Goal: Information Seeking & Learning: Check status

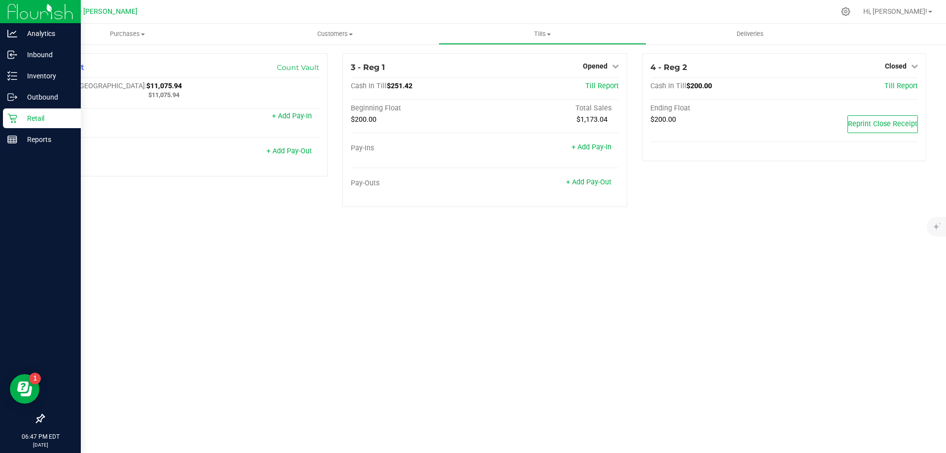
click at [40, 18] on img at bounding box center [40, 11] width 66 height 23
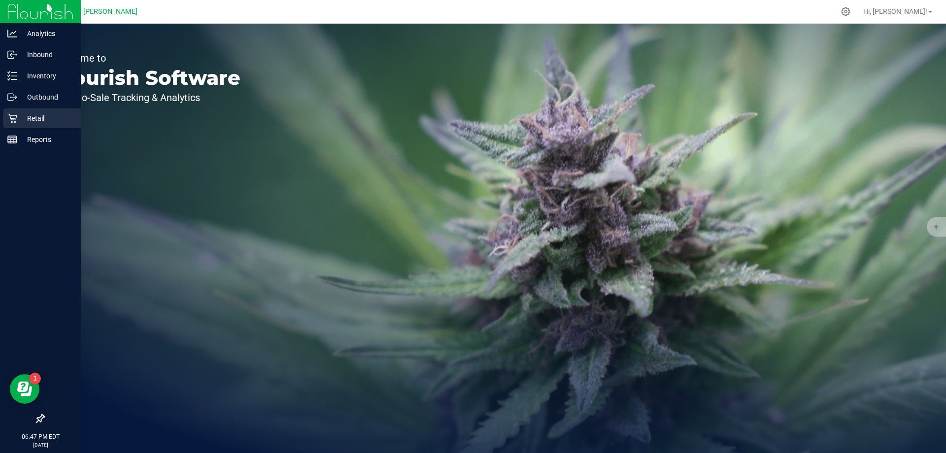
click at [34, 121] on p "Retail" at bounding box center [46, 118] width 59 height 12
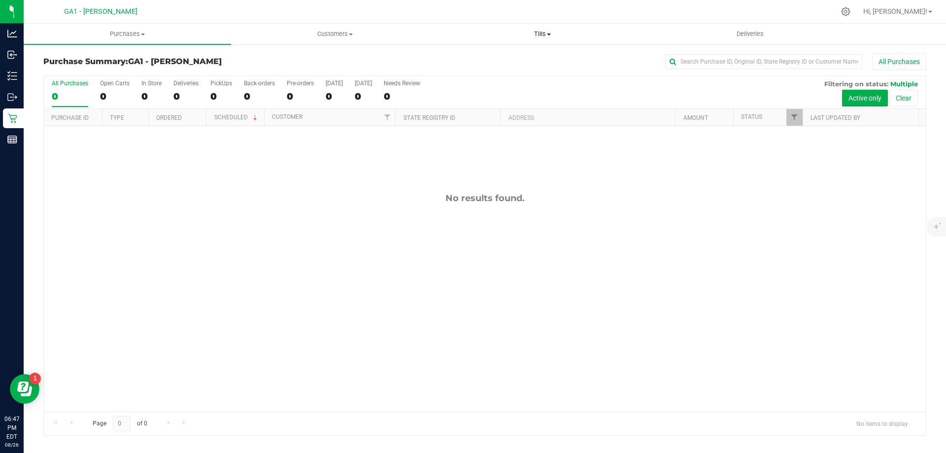
click at [528, 27] on uib-tab-heading "Tills Manage tills Reconcile e-payments" at bounding box center [542, 34] width 206 height 20
click at [495, 54] on li "Manage tills" at bounding box center [541, 60] width 207 height 12
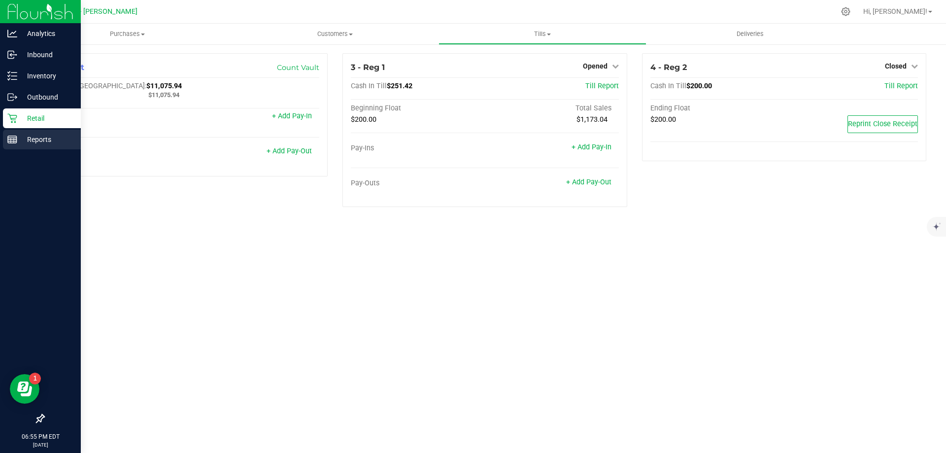
click at [41, 137] on p "Reports" at bounding box center [46, 139] width 59 height 12
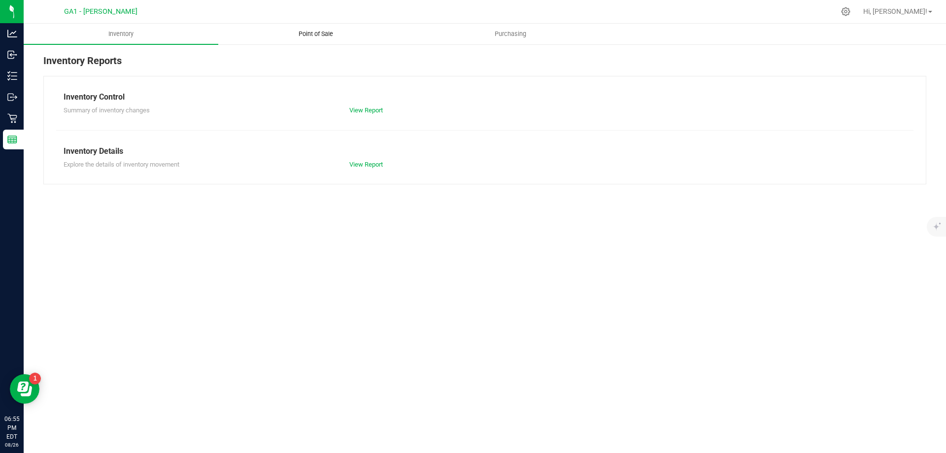
click at [337, 35] on span "Point of Sale" at bounding box center [315, 34] width 61 height 9
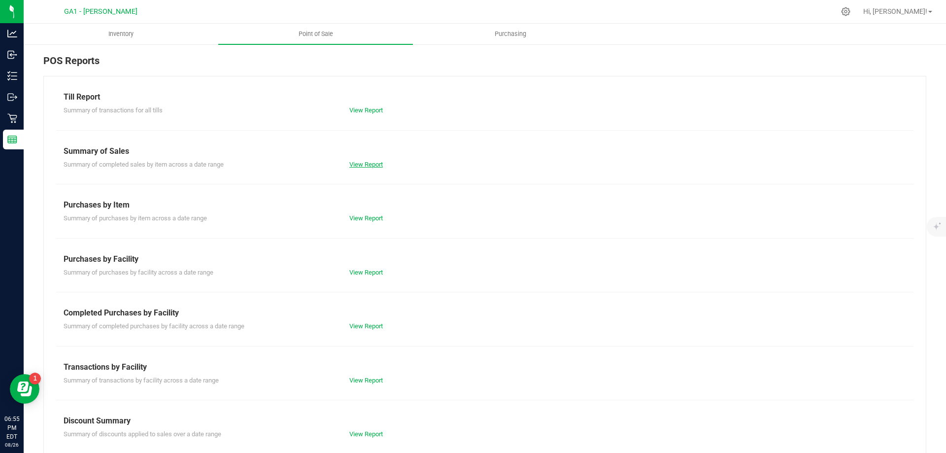
click at [357, 166] on link "View Report" at bounding box center [365, 164] width 33 height 7
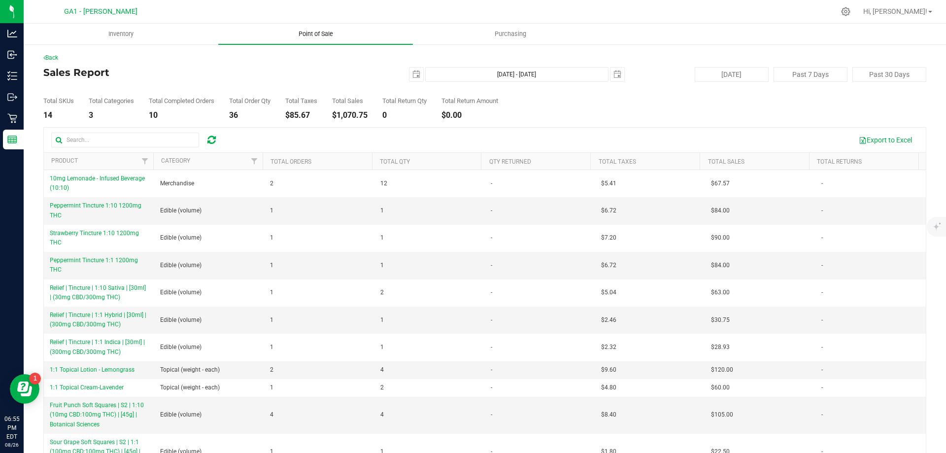
click at [306, 35] on span "Point of Sale" at bounding box center [315, 34] width 61 height 9
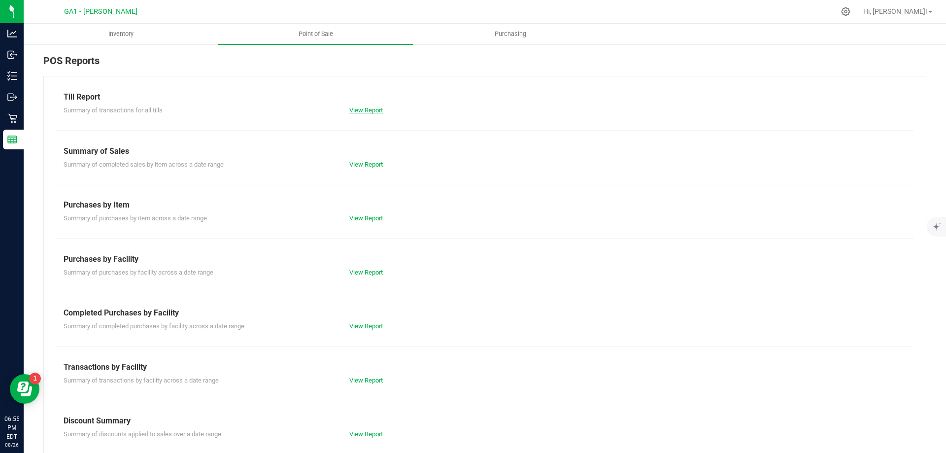
click at [371, 113] on link "View Report" at bounding box center [365, 109] width 33 height 7
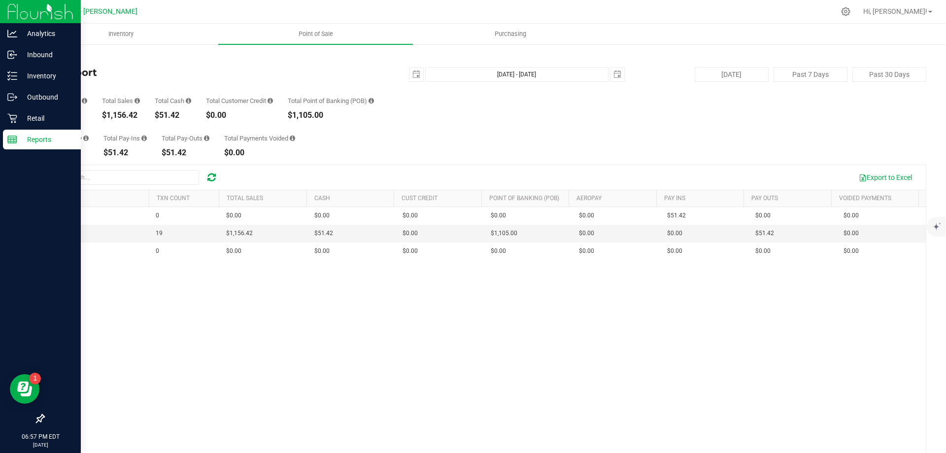
click at [9, 12] on img at bounding box center [40, 11] width 66 height 23
